Goal: Information Seeking & Learning: Learn about a topic

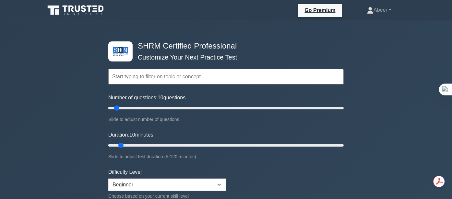
click at [128, 77] on input "text" at bounding box center [225, 77] width 235 height 16
paste input "Behavioral Competency Model"
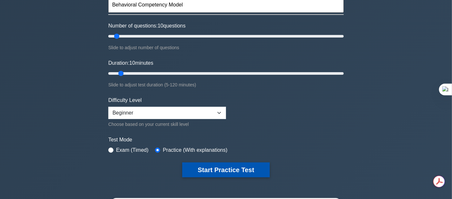
type input "Behavioral Competency Model"
click at [225, 168] on button "Start Practice Test" at bounding box center [226, 170] width 88 height 15
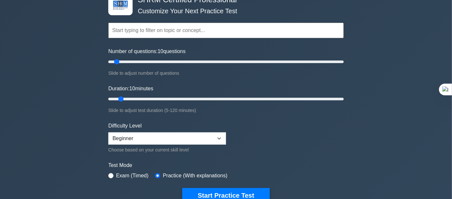
scroll to position [36, 0]
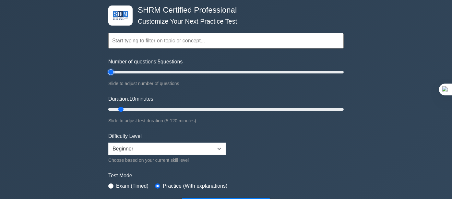
type input "5"
click at [114, 71] on input "Number of questions: 5 questions" at bounding box center [225, 72] width 235 height 8
drag, startPoint x: 121, startPoint y: 108, endPoint x: 151, endPoint y: 108, distance: 30.2
click at [151, 108] on input "Duration: 25 minutes" at bounding box center [225, 110] width 235 height 8
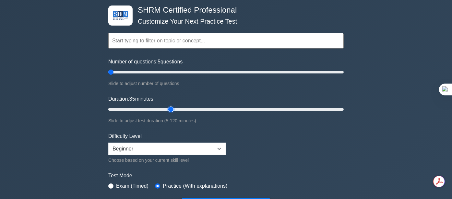
drag, startPoint x: 151, startPoint y: 108, endPoint x: 148, endPoint y: 118, distance: 10.6
type input "35"
click at [171, 108] on input "Duration: 35 minutes" at bounding box center [225, 110] width 235 height 8
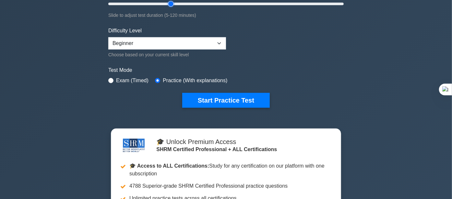
scroll to position [144, 0]
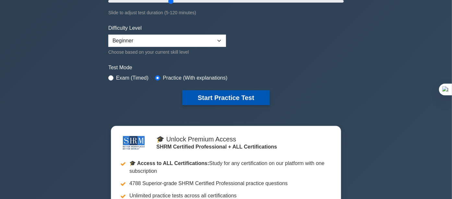
click at [230, 95] on button "Start Practice Test" at bounding box center [226, 97] width 88 height 15
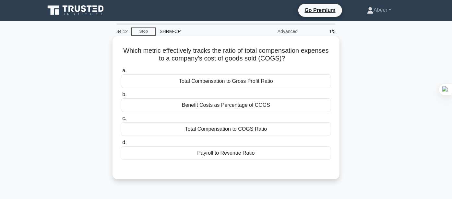
click at [226, 151] on div "Payroll to Revenue Ratio" at bounding box center [226, 154] width 210 height 14
click at [121, 145] on input "d. Payroll to Revenue Ratio" at bounding box center [121, 143] width 0 height 4
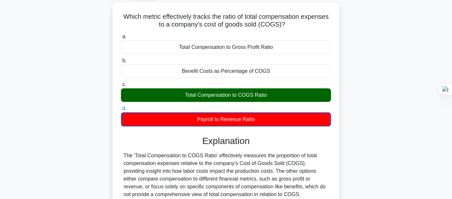
scroll to position [72, 0]
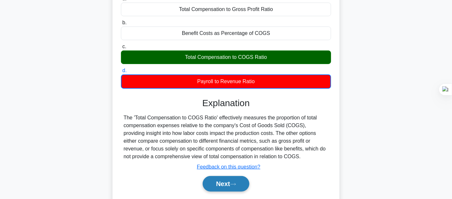
click at [219, 181] on button "Next" at bounding box center [226, 184] width 46 height 16
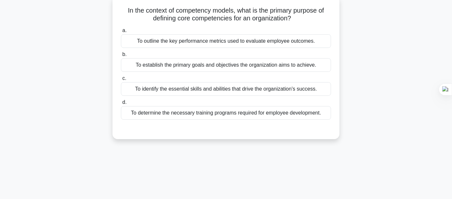
scroll to position [0, 0]
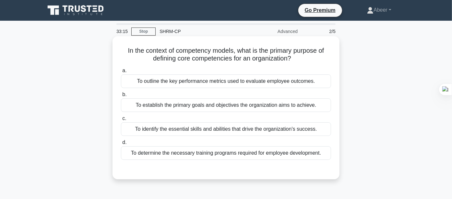
click at [241, 127] on div "To identify the essential skills and abilities that drive the organization's su…" at bounding box center [226, 130] width 210 height 14
click at [121, 121] on input "c. To identify the essential skills and abilities that drive the organization's…" at bounding box center [121, 119] width 0 height 4
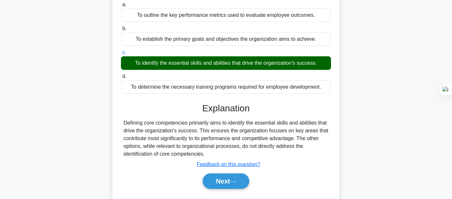
scroll to position [108, 0]
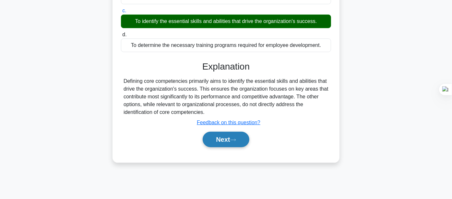
click at [226, 136] on button "Next" at bounding box center [226, 140] width 46 height 16
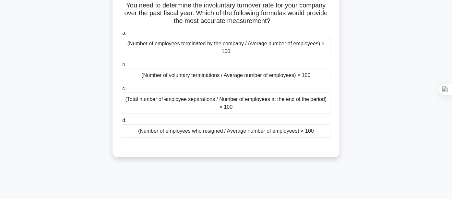
scroll to position [36, 0]
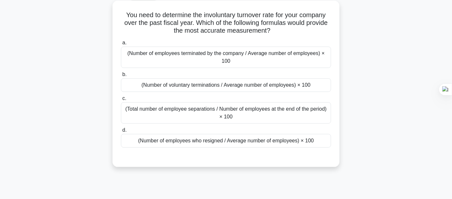
click at [205, 140] on div "(Number of employees who resigned / Average number of employees) × 100" at bounding box center [226, 141] width 210 height 14
click at [121, 133] on input "d. (Number of employees who resigned / Average number of employees) × 100" at bounding box center [121, 130] width 0 height 4
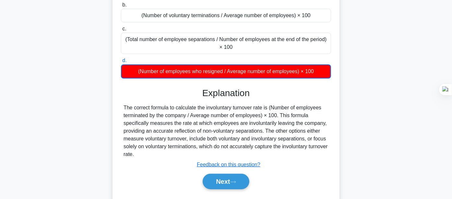
scroll to position [144, 0]
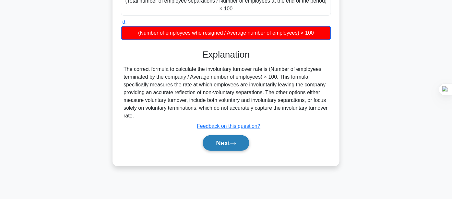
click at [216, 140] on button "Next" at bounding box center [226, 144] width 46 height 16
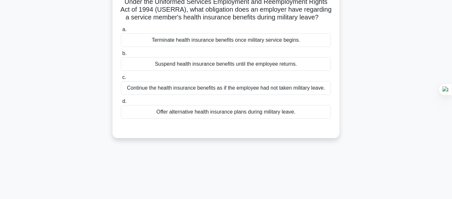
scroll to position [36, 0]
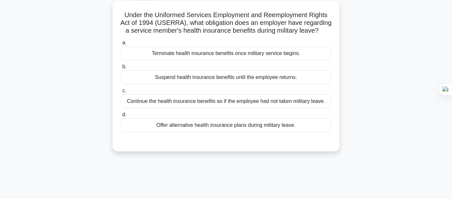
click at [239, 108] on div "Continue the health insurance benefits as if the employee had not taken militar…" at bounding box center [226, 102] width 210 height 14
click at [121, 93] on input "c. Continue the health insurance benefits as if the employee had not taken mili…" at bounding box center [121, 91] width 0 height 4
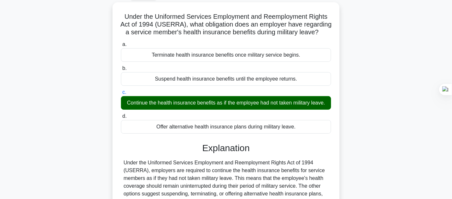
scroll to position [108, 0]
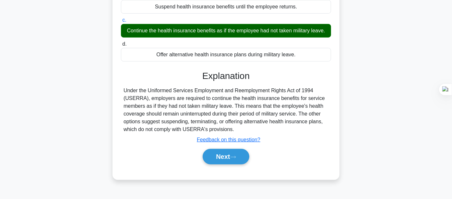
drag, startPoint x: 222, startPoint y: 161, endPoint x: 73, endPoint y: 126, distance: 152.3
click at [222, 160] on button "Next" at bounding box center [226, 157] width 46 height 16
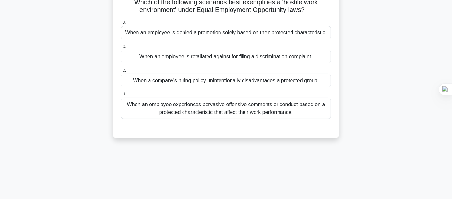
scroll to position [0, 0]
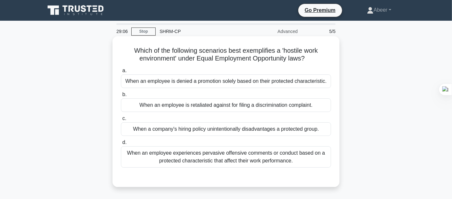
click at [265, 130] on div "When a company's hiring policy unintentionally disadvantages a protected group." at bounding box center [226, 130] width 210 height 14
click at [121, 121] on input "c. When a company's hiring policy unintentionally disadvantages a protected gro…" at bounding box center [121, 119] width 0 height 4
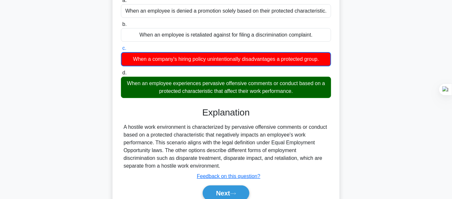
scroll to position [108, 0]
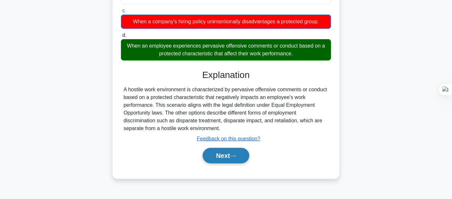
click at [222, 153] on button "Next" at bounding box center [226, 156] width 46 height 16
